Goal: Task Accomplishment & Management: Complete application form

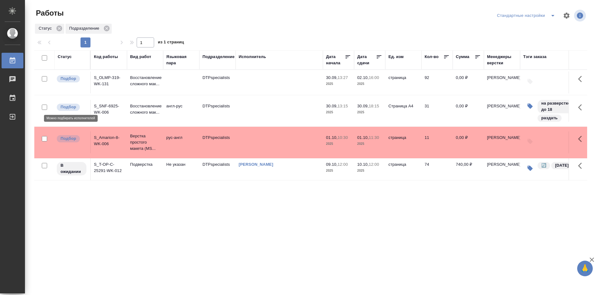
click at [70, 107] on p "Подбор" at bounding box center [68, 107] width 16 height 6
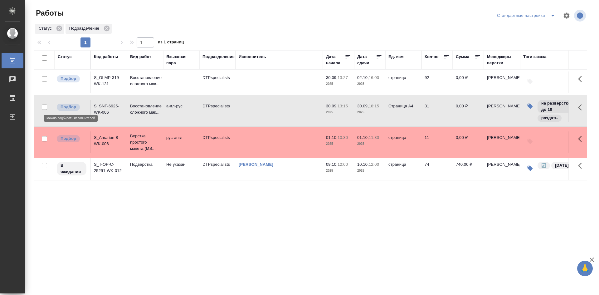
click at [70, 107] on p "Подбор" at bounding box center [68, 107] width 16 height 6
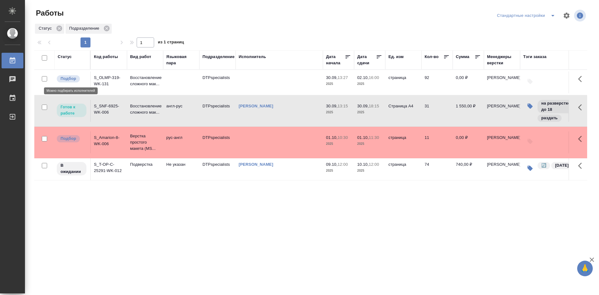
click at [71, 80] on p "Подбор" at bounding box center [68, 78] width 16 height 6
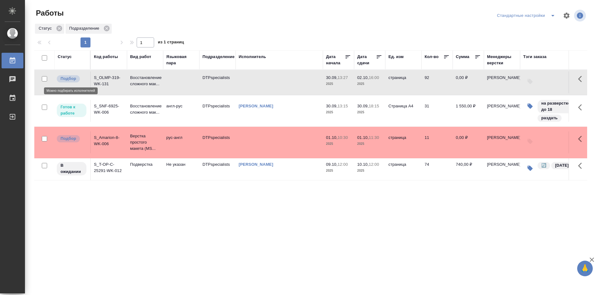
click at [75, 79] on p "Подбор" at bounding box center [68, 78] width 16 height 6
drag, startPoint x: 110, startPoint y: 113, endPoint x: 96, endPoint y: 105, distance: 15.6
click at [96, 105] on td "S_SNF-6925-WK-006" at bounding box center [109, 111] width 36 height 22
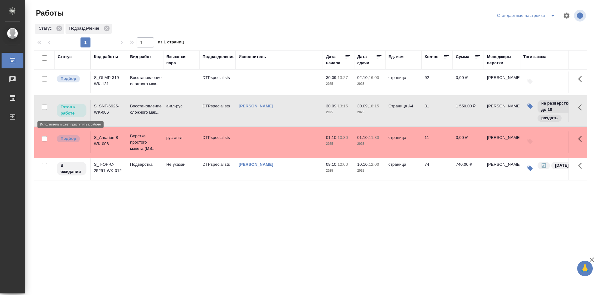
click at [76, 109] on p "Готов к работе" at bounding box center [71, 110] width 22 height 12
click at [78, 109] on p "Готов к работе" at bounding box center [71, 110] width 22 height 12
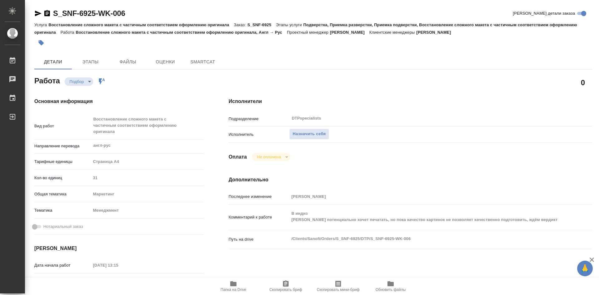
type textarea "x"
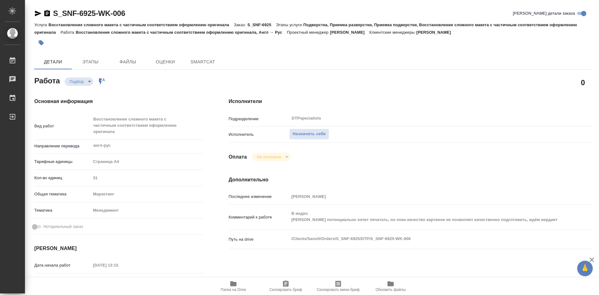
type textarea "x"
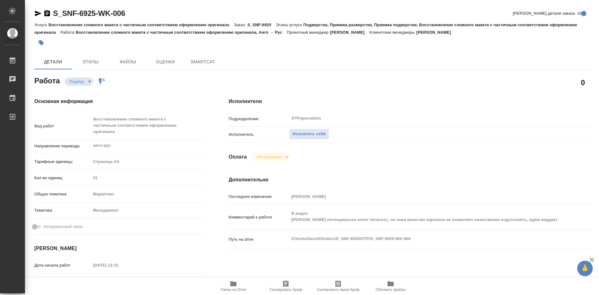
type textarea "x"
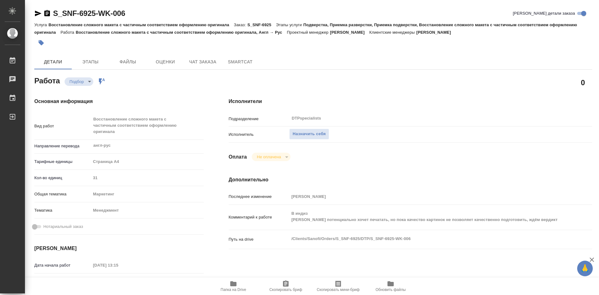
type textarea "x"
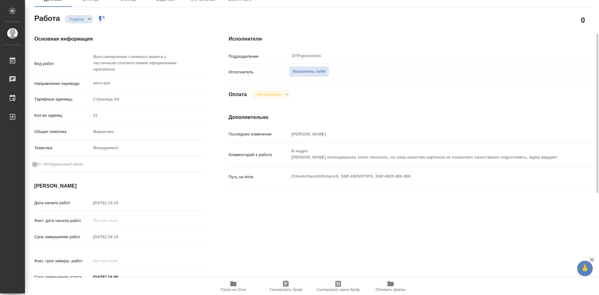
scroll to position [94, 0]
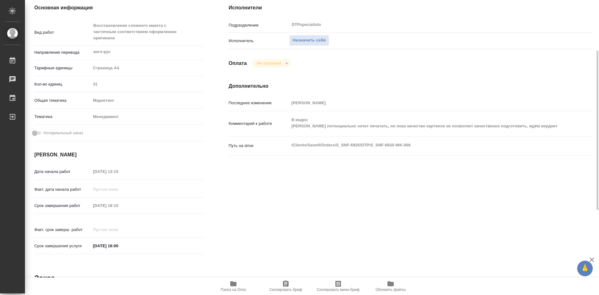
type textarea "x"
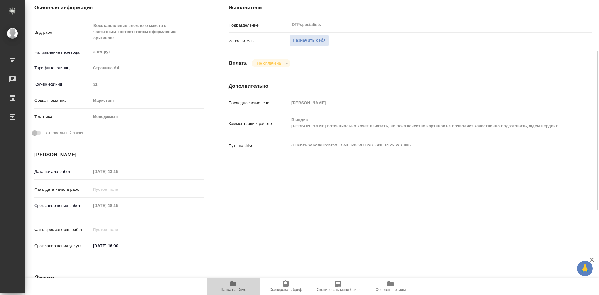
click at [236, 287] on span "Папка на Drive" at bounding box center [233, 286] width 45 height 12
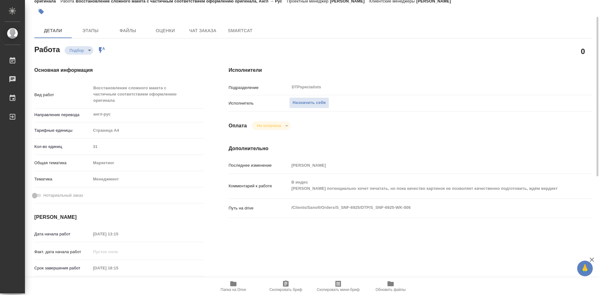
scroll to position [0, 0]
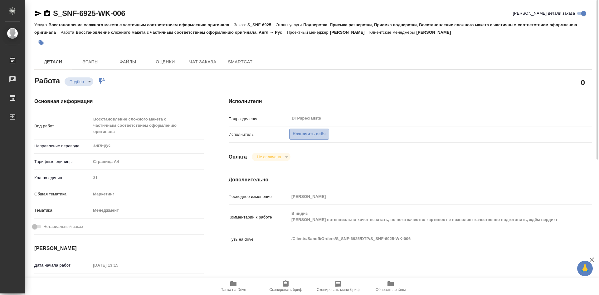
click at [302, 135] on span "Назначить себя" at bounding box center [308, 133] width 33 height 7
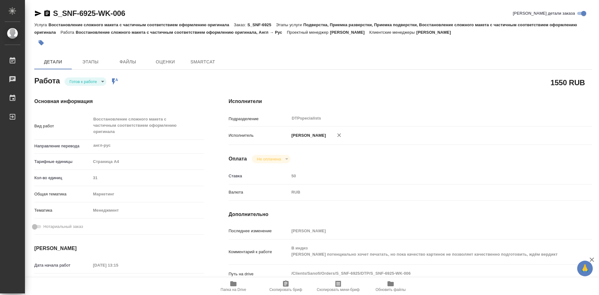
type textarea "x"
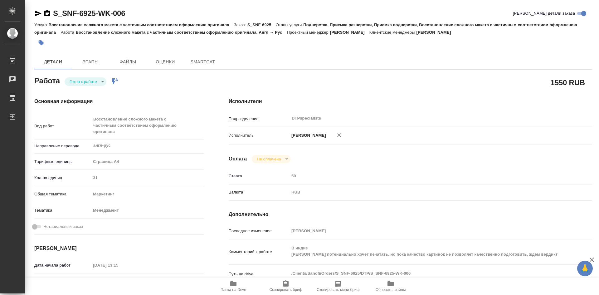
type textarea "x"
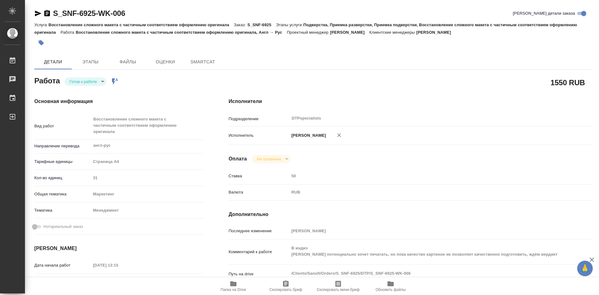
type textarea "x"
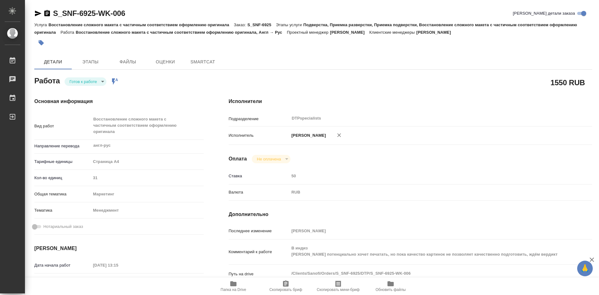
type textarea "x"
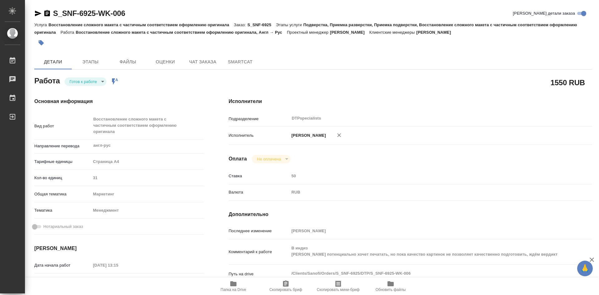
type textarea "x"
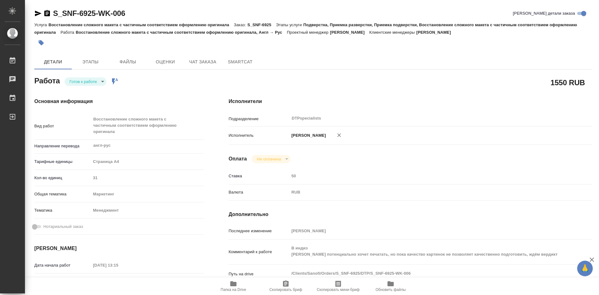
type textarea "x"
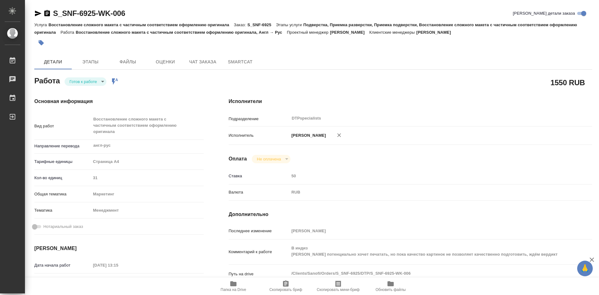
click at [115, 80] on icon "Работа включена в последовательность" at bounding box center [114, 81] width 7 height 7
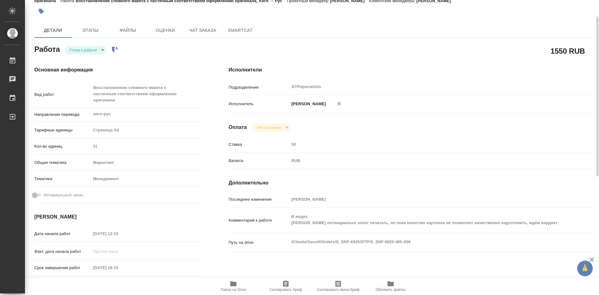
scroll to position [63, 0]
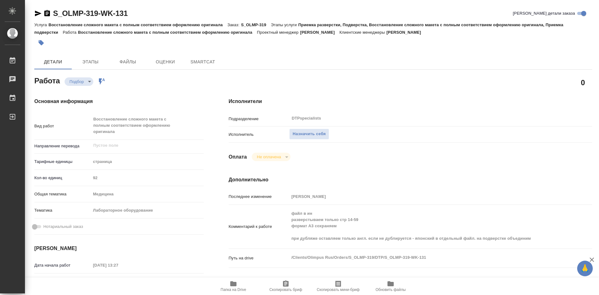
type textarea "x"
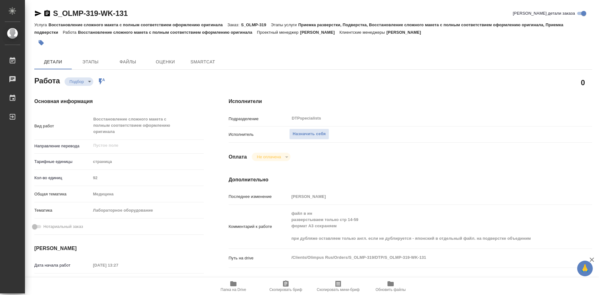
type textarea "x"
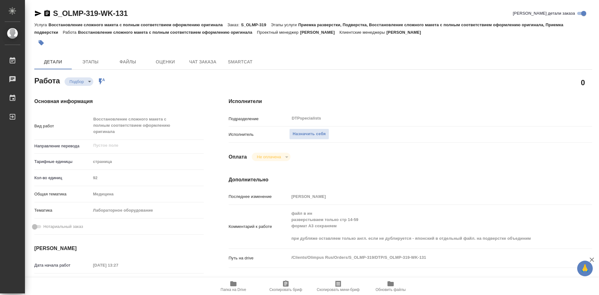
type textarea "x"
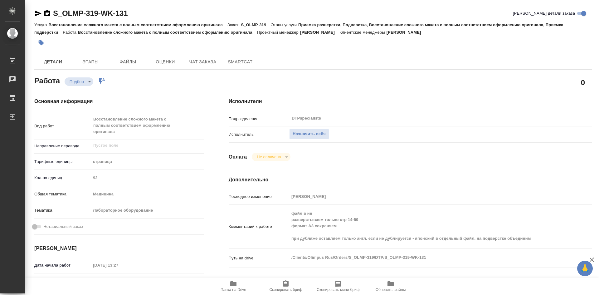
type textarea "x"
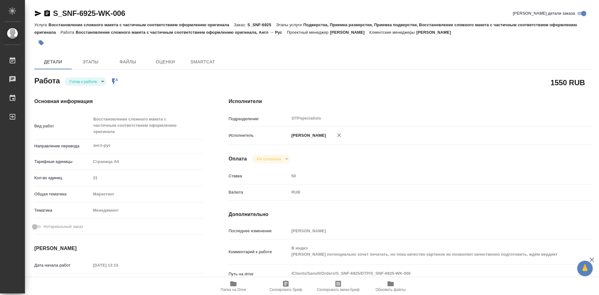
type textarea "x"
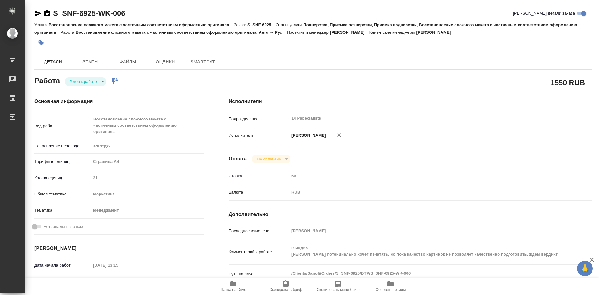
type textarea "x"
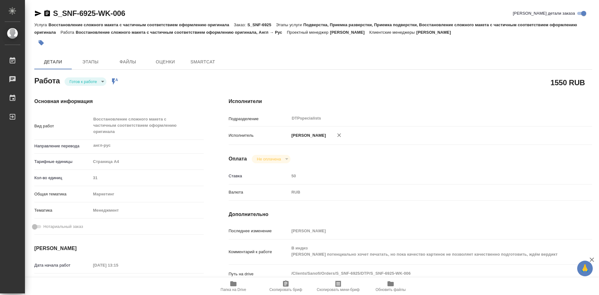
type textarea "x"
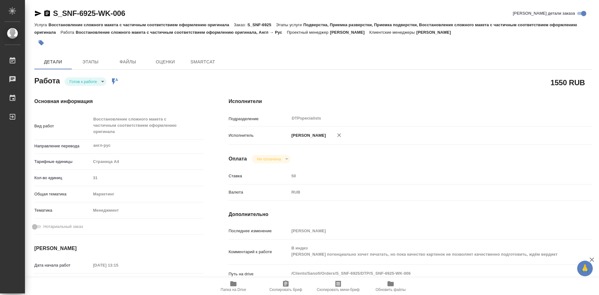
type textarea "x"
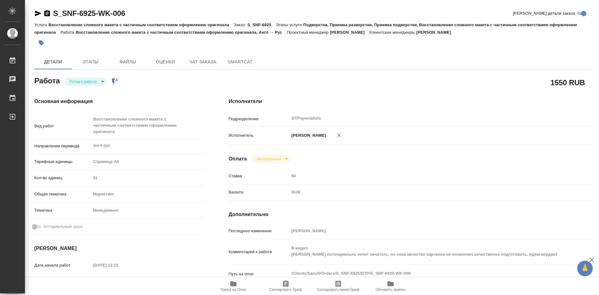
type textarea "x"
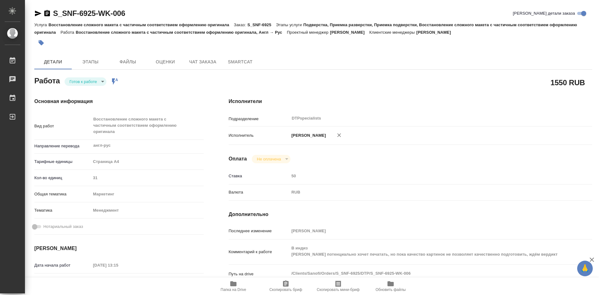
type textarea "x"
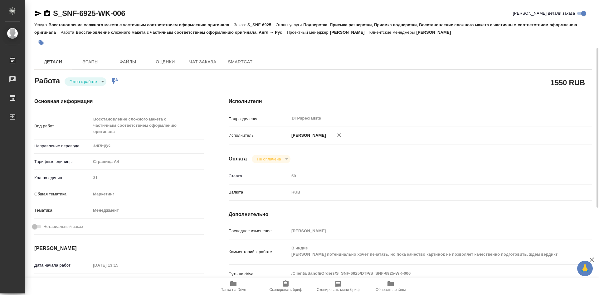
scroll to position [31, 0]
